Goal: Navigation & Orientation: Find specific page/section

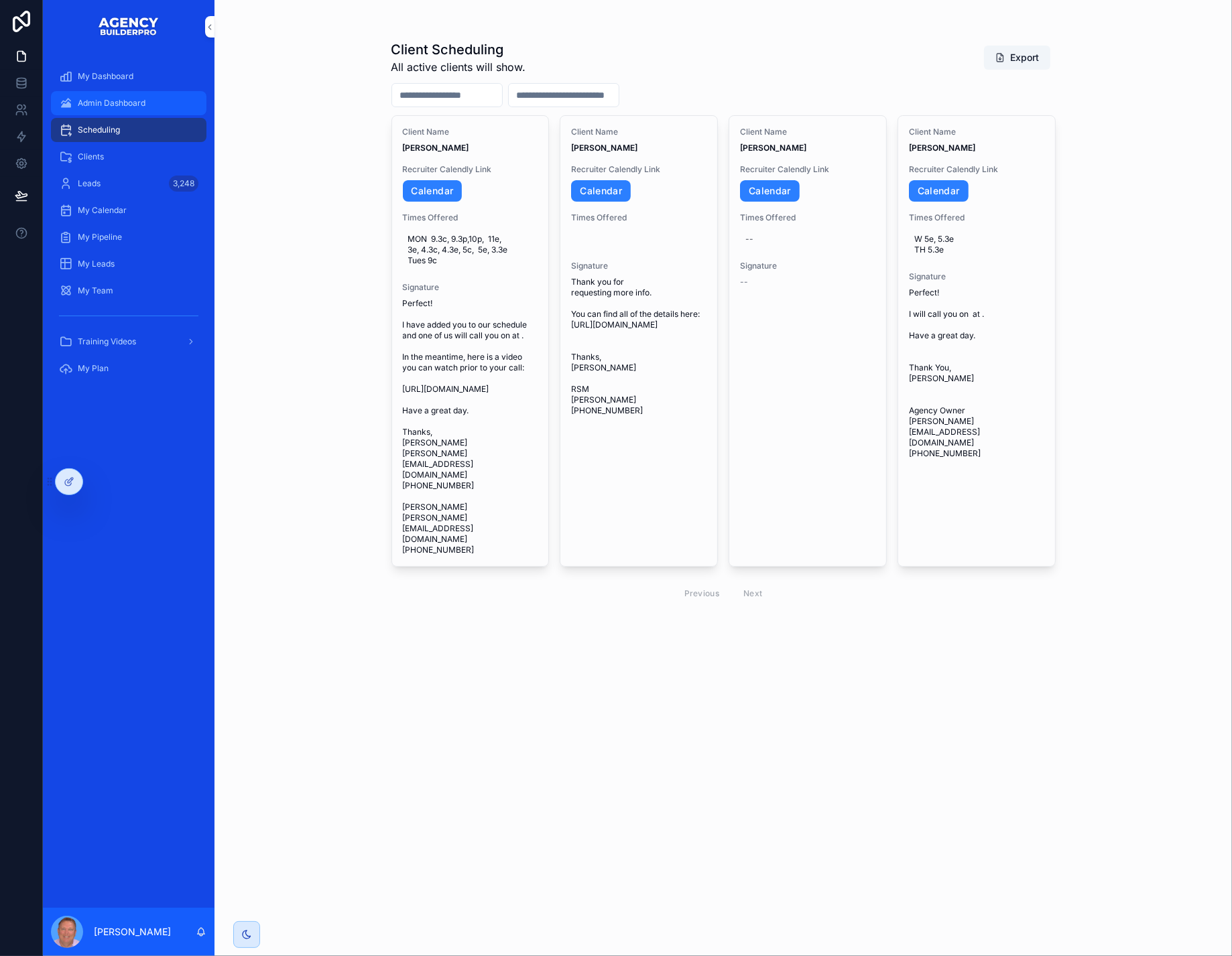
click at [128, 105] on div "Admin Dashboard" at bounding box center [129, 103] width 139 height 22
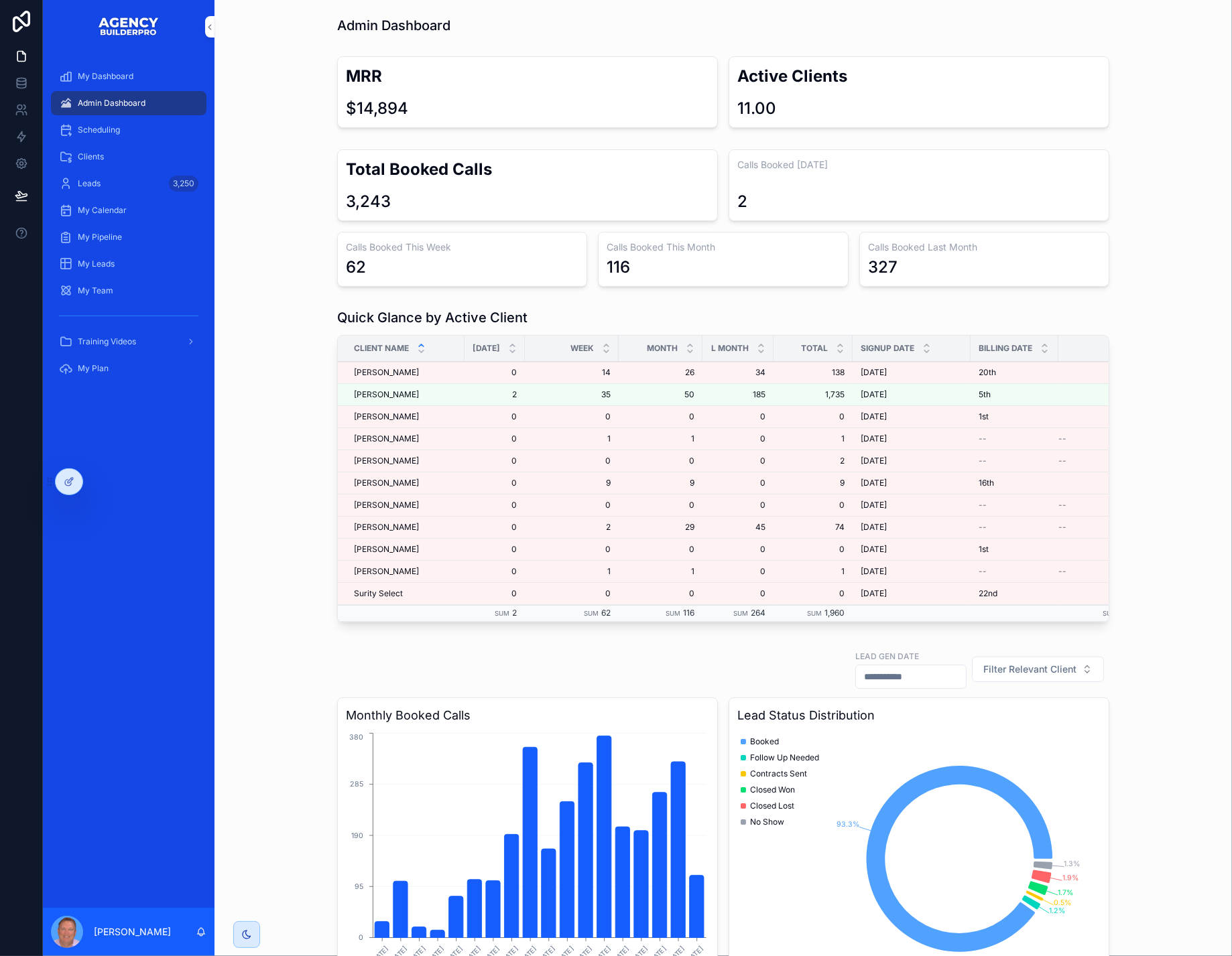
click at [0, 0] on icon at bounding box center [0, 0] width 0 height 0
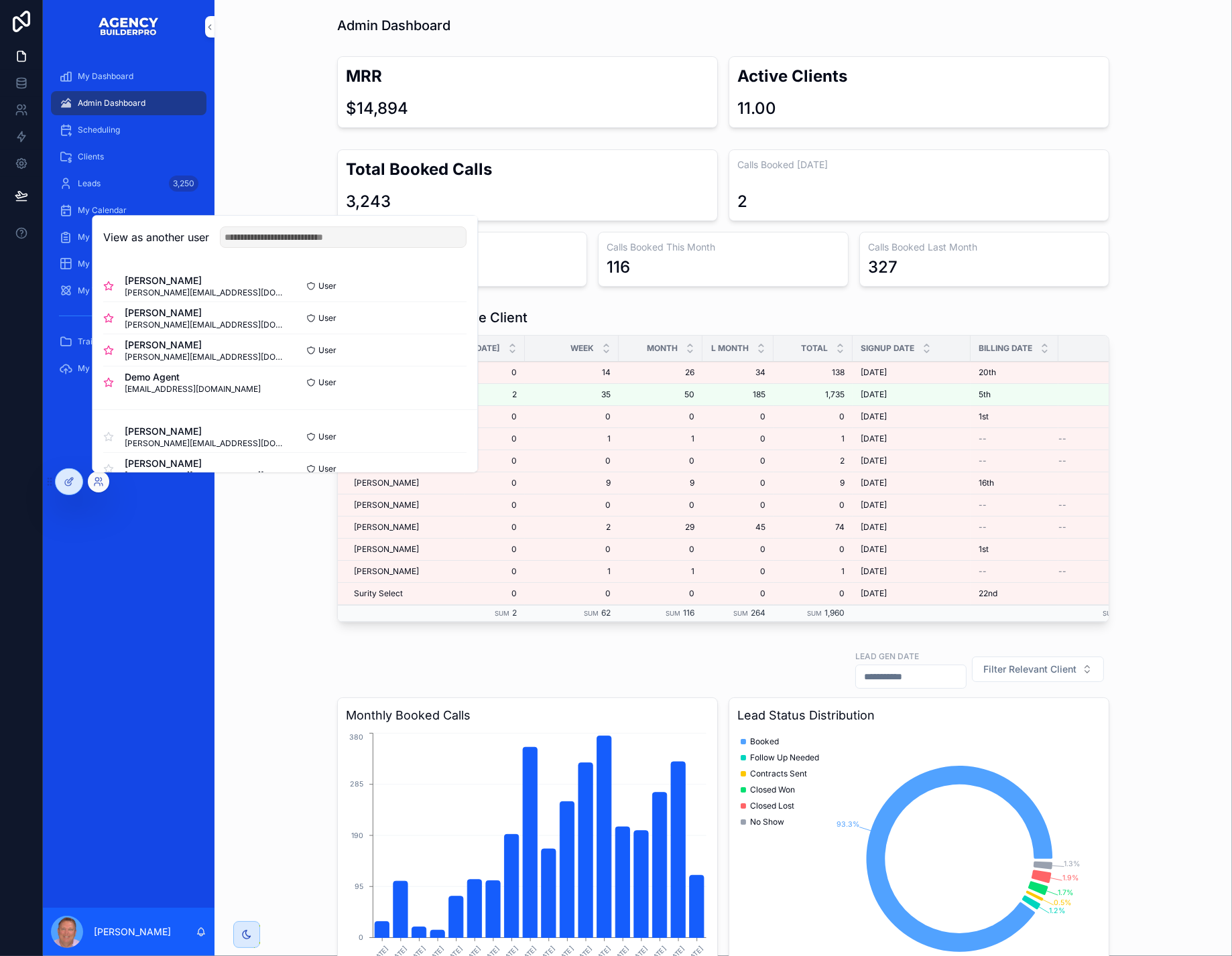
click at [0, 0] on button "Select" at bounding box center [0, 0] width 0 height 0
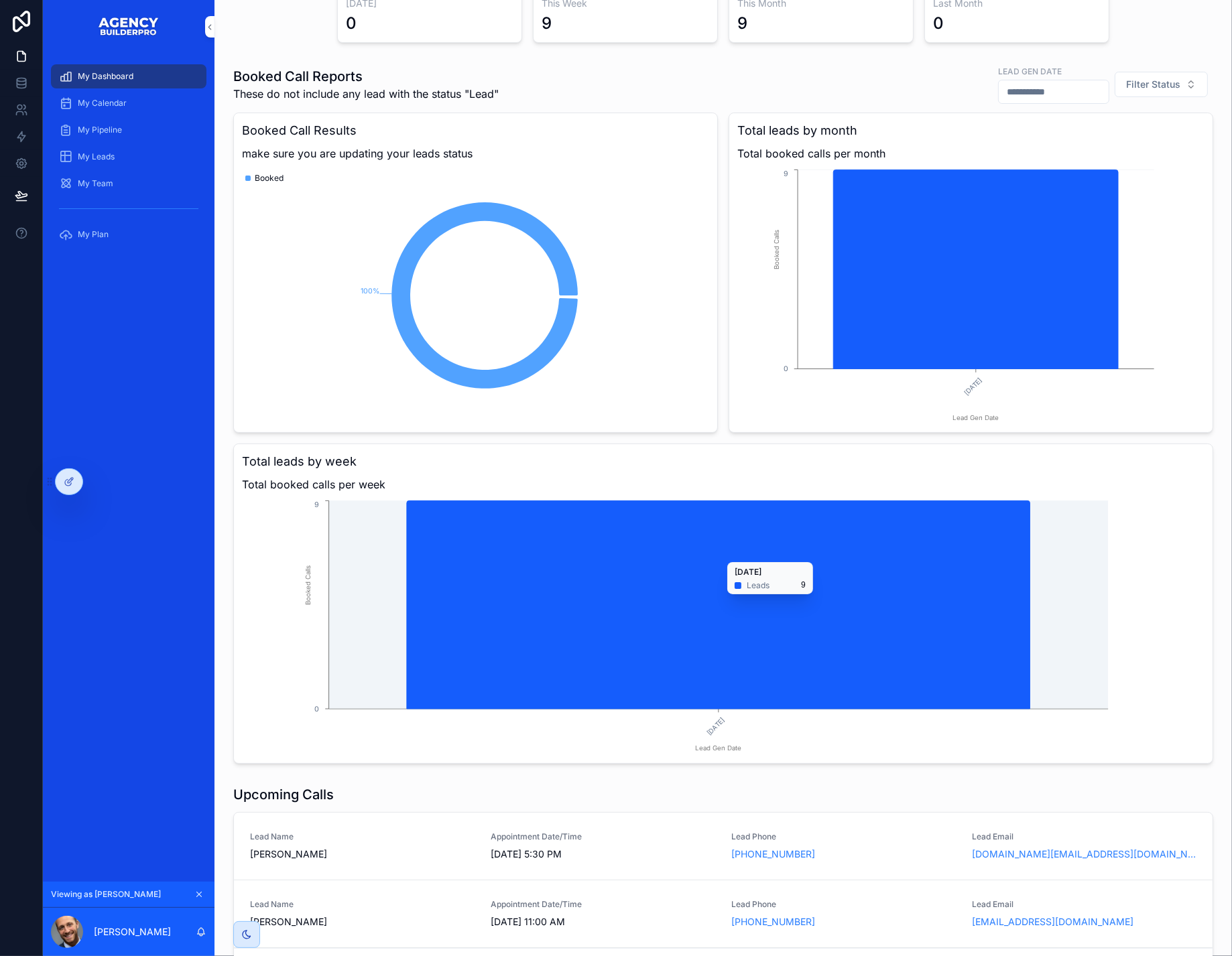
scroll to position [109, 0]
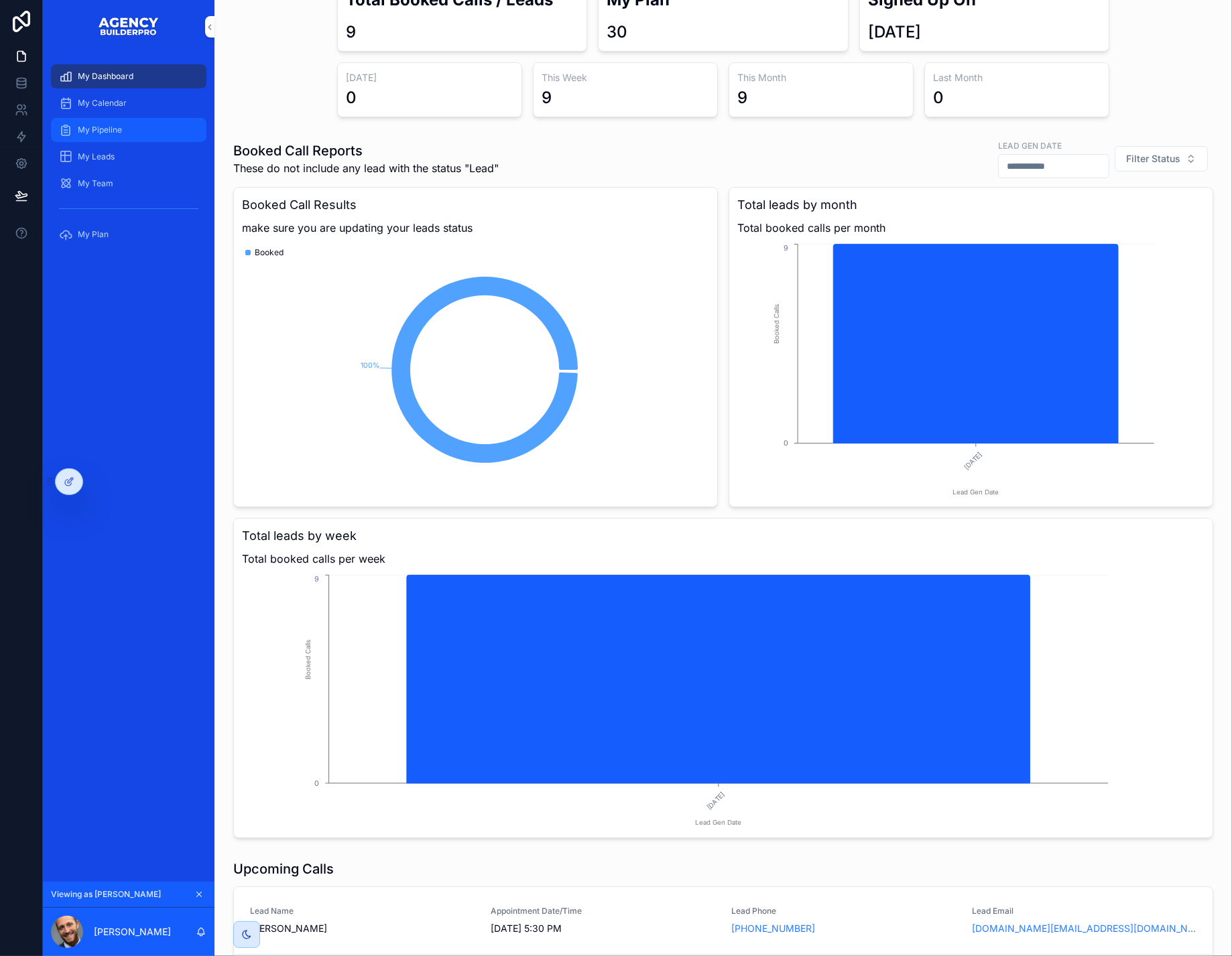
click at [122, 136] on span "My Pipeline" at bounding box center [100, 130] width 44 height 10
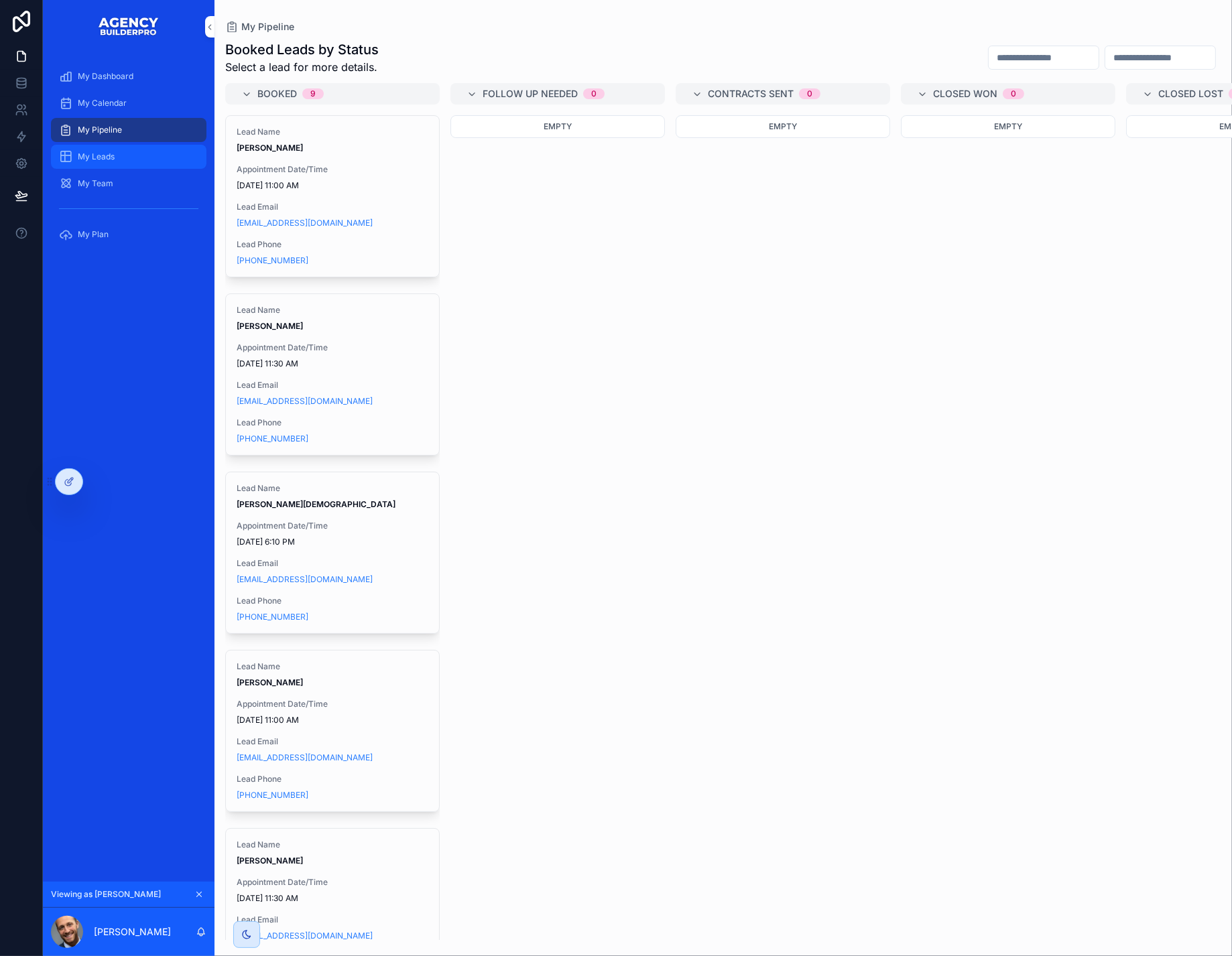
click at [115, 162] on span "My Leads" at bounding box center [96, 156] width 37 height 10
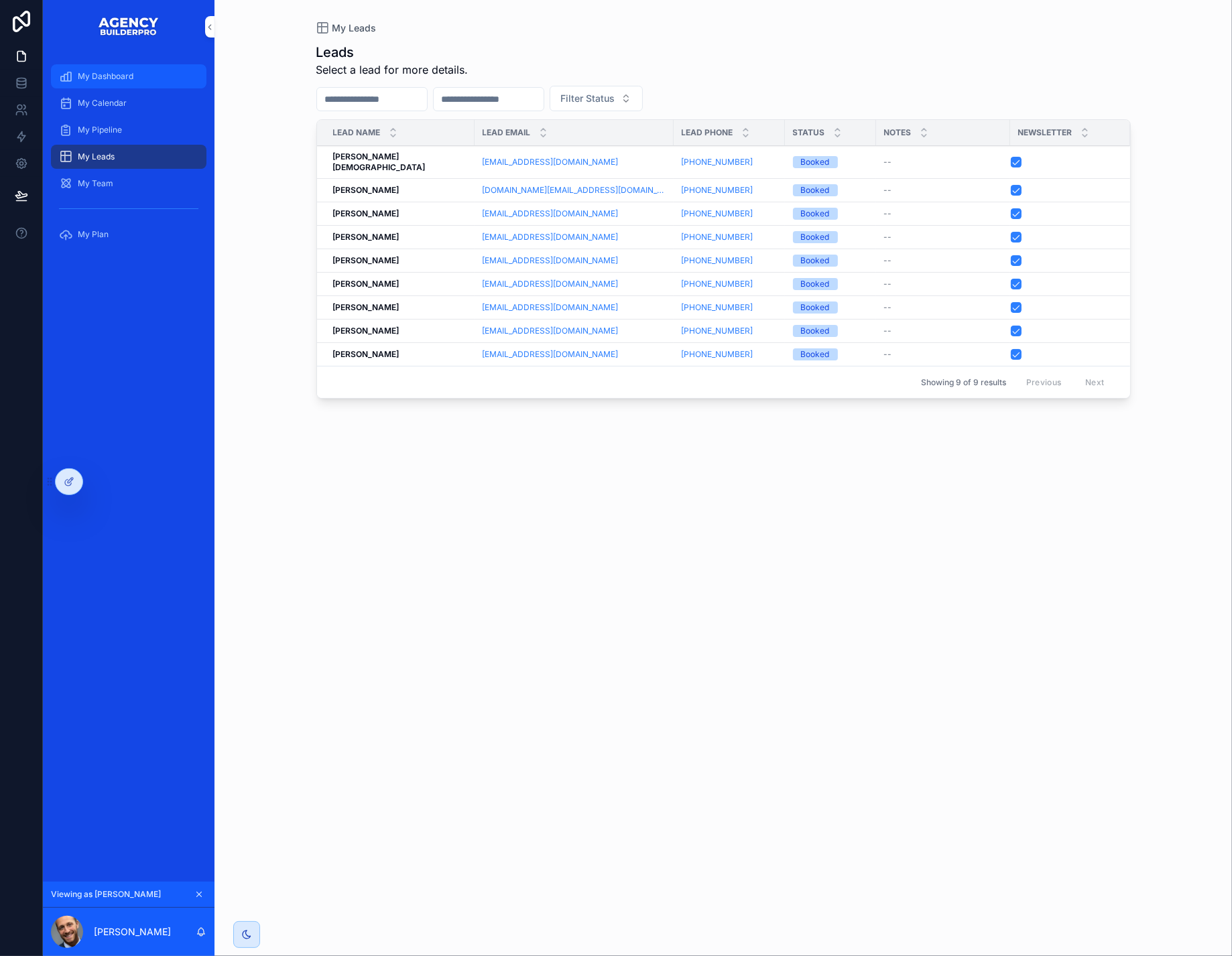
click at [131, 79] on span "My Dashboard" at bounding box center [106, 76] width 55 height 10
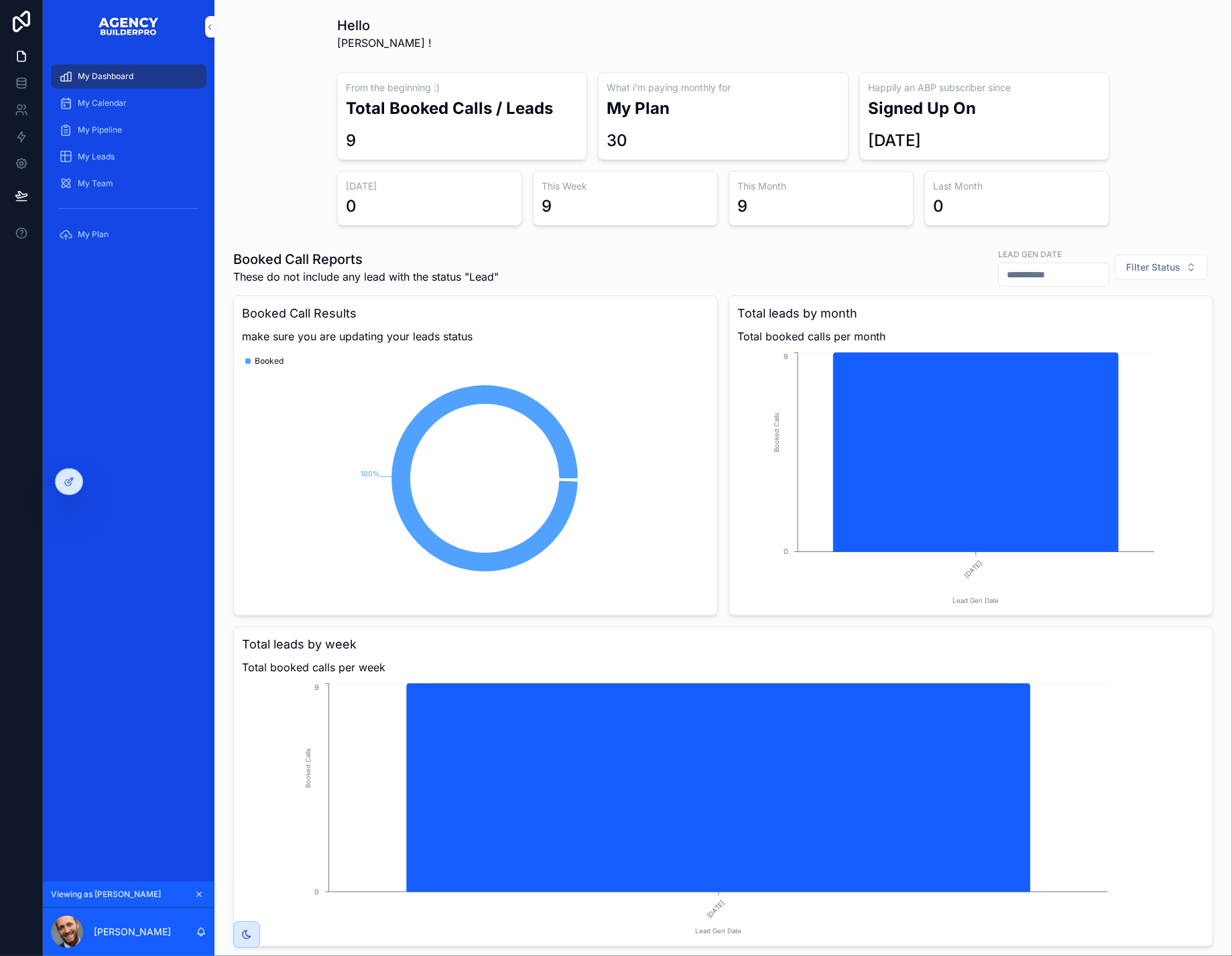
click at [204, 890] on icon "scrollable content" at bounding box center [199, 895] width 10 height 10
